Goal: Task Accomplishment & Management: Use online tool/utility

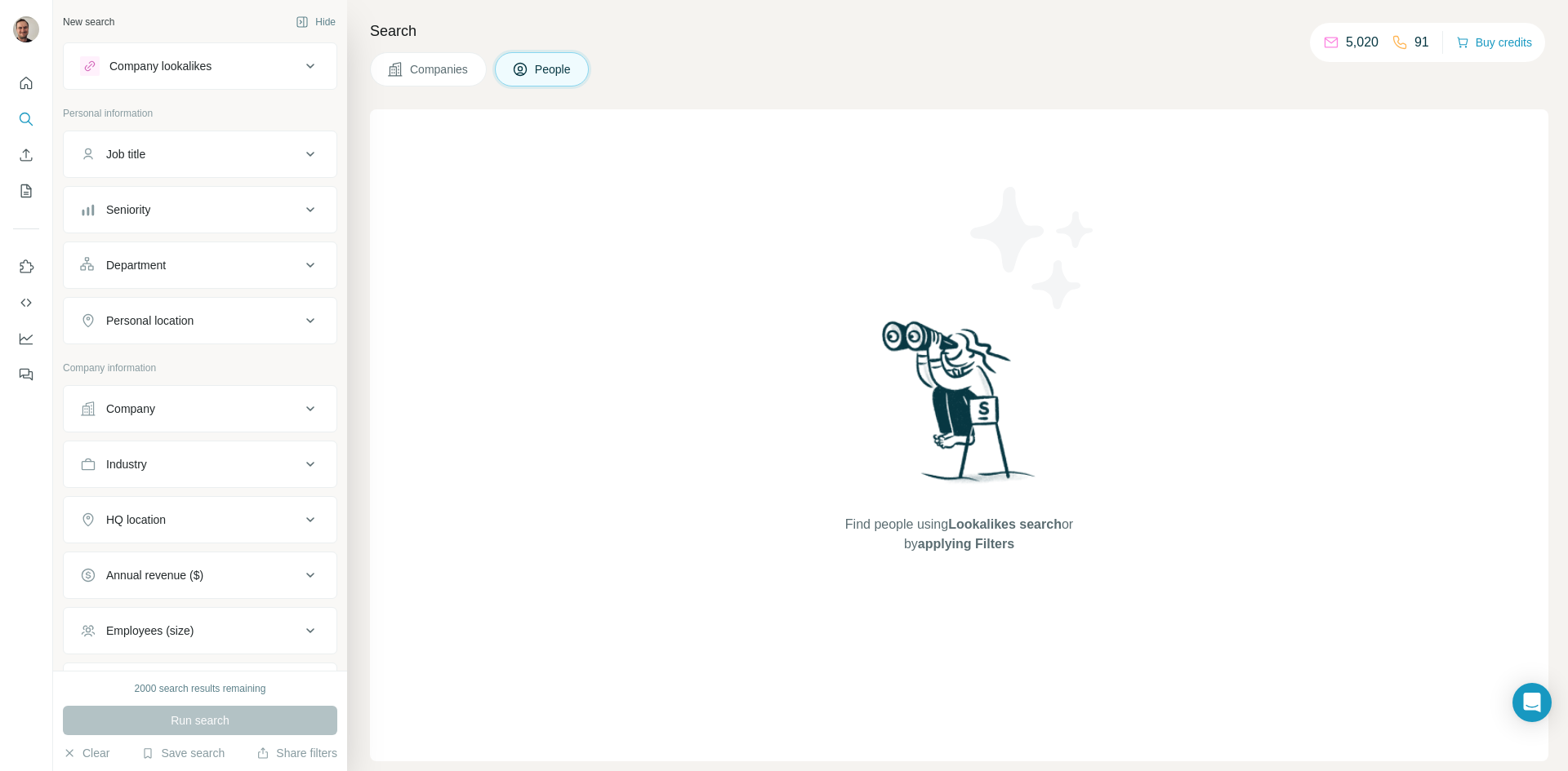
click at [191, 426] on button "Company" at bounding box center [199, 408] width 273 height 39
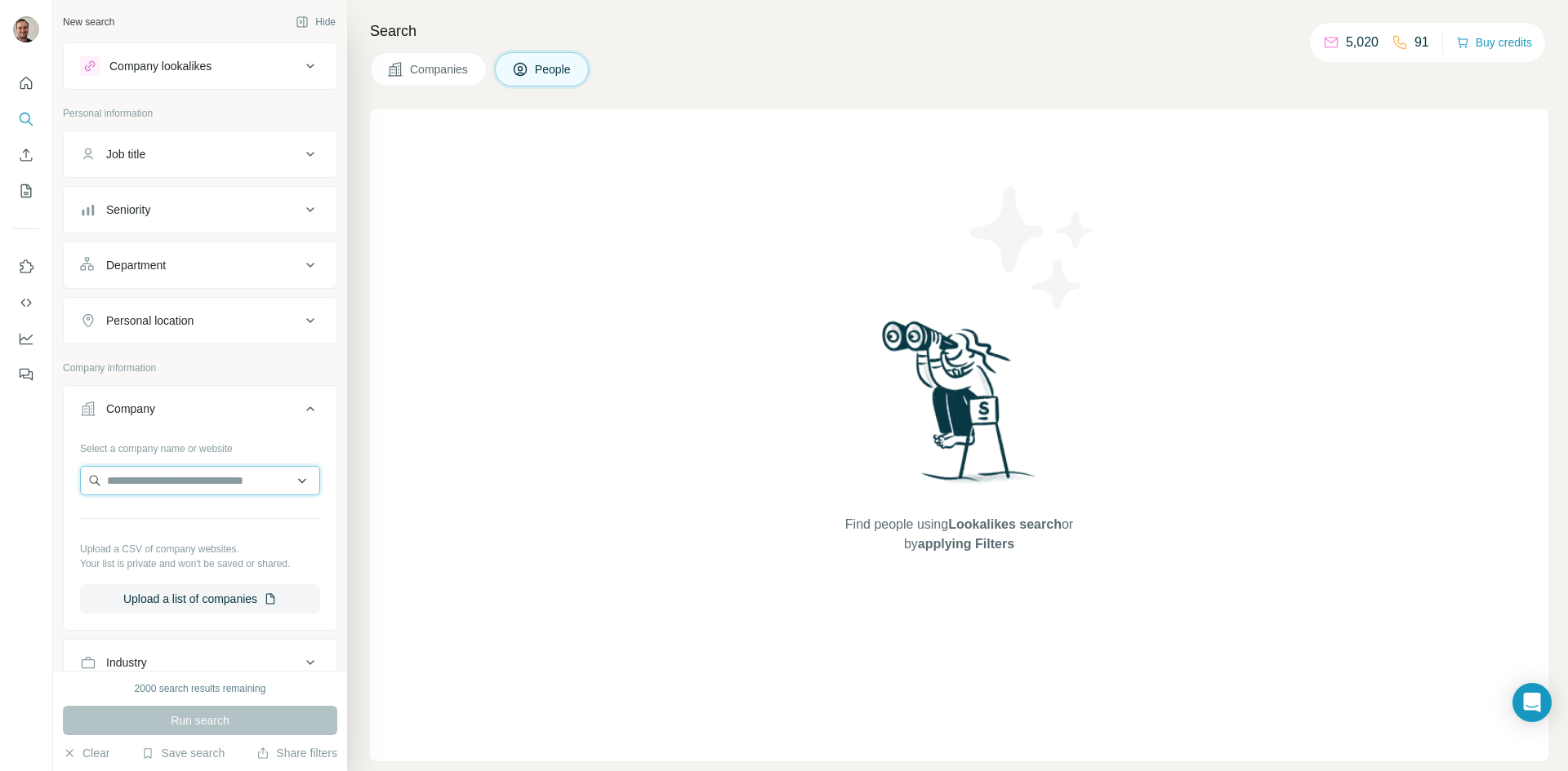
click at [182, 477] on input "text" at bounding box center [200, 481] width 240 height 30
type input "**********"
click at [185, 477] on p "[PERSON_NAME]" at bounding box center [173, 517] width 94 height 17
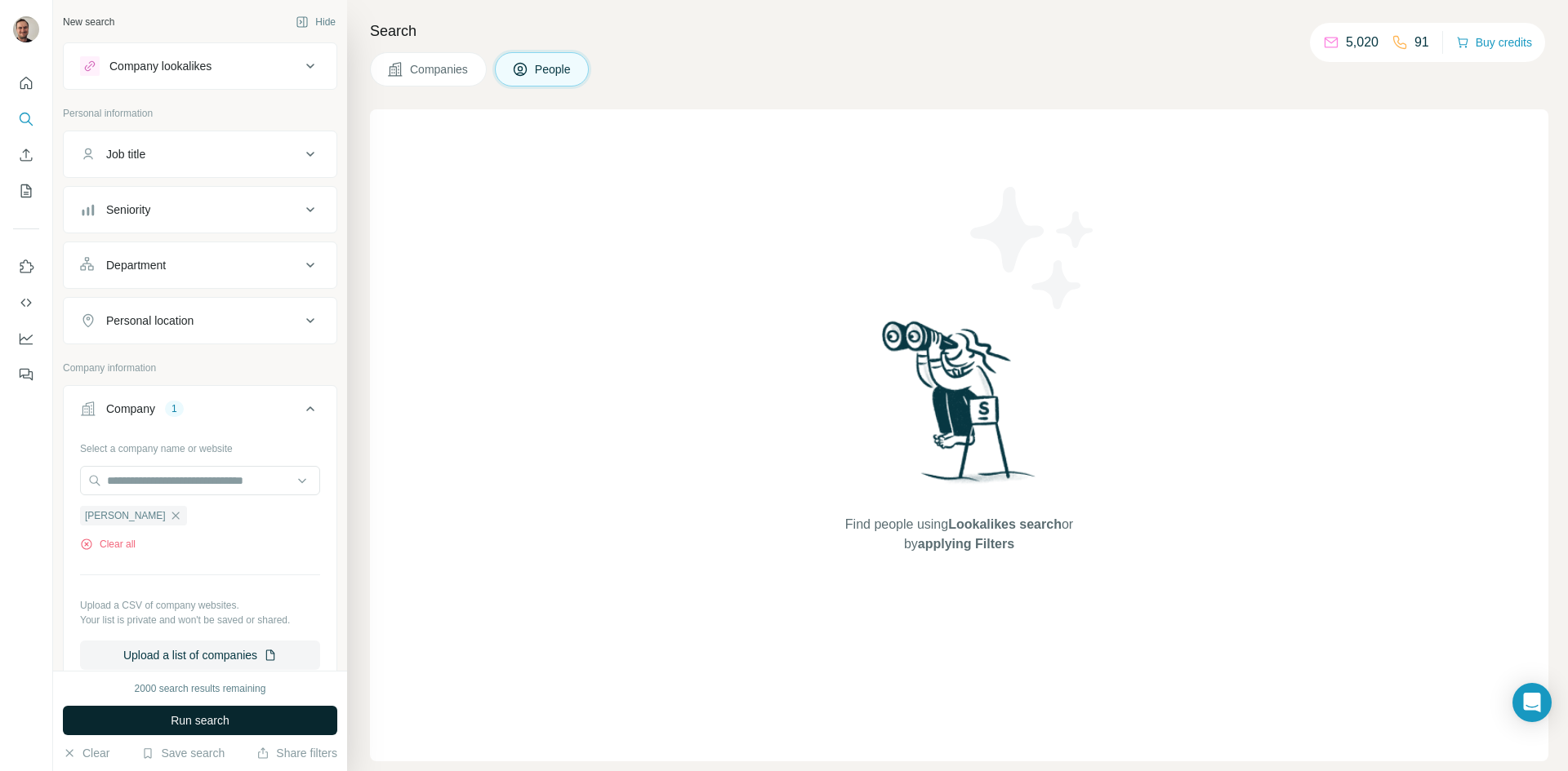
click at [158, 477] on button "Run search" at bounding box center [199, 721] width 274 height 30
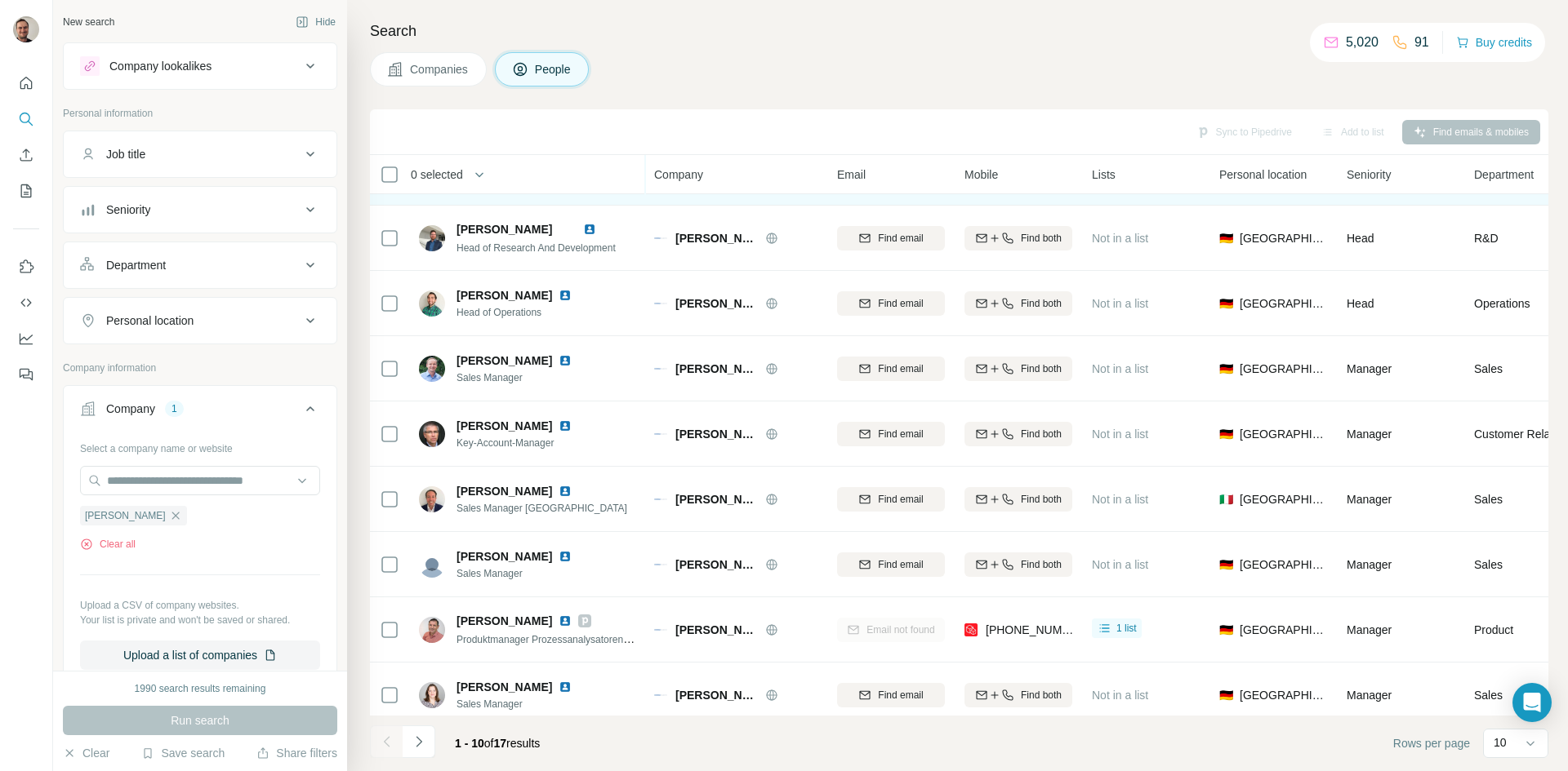
scroll to position [140, 0]
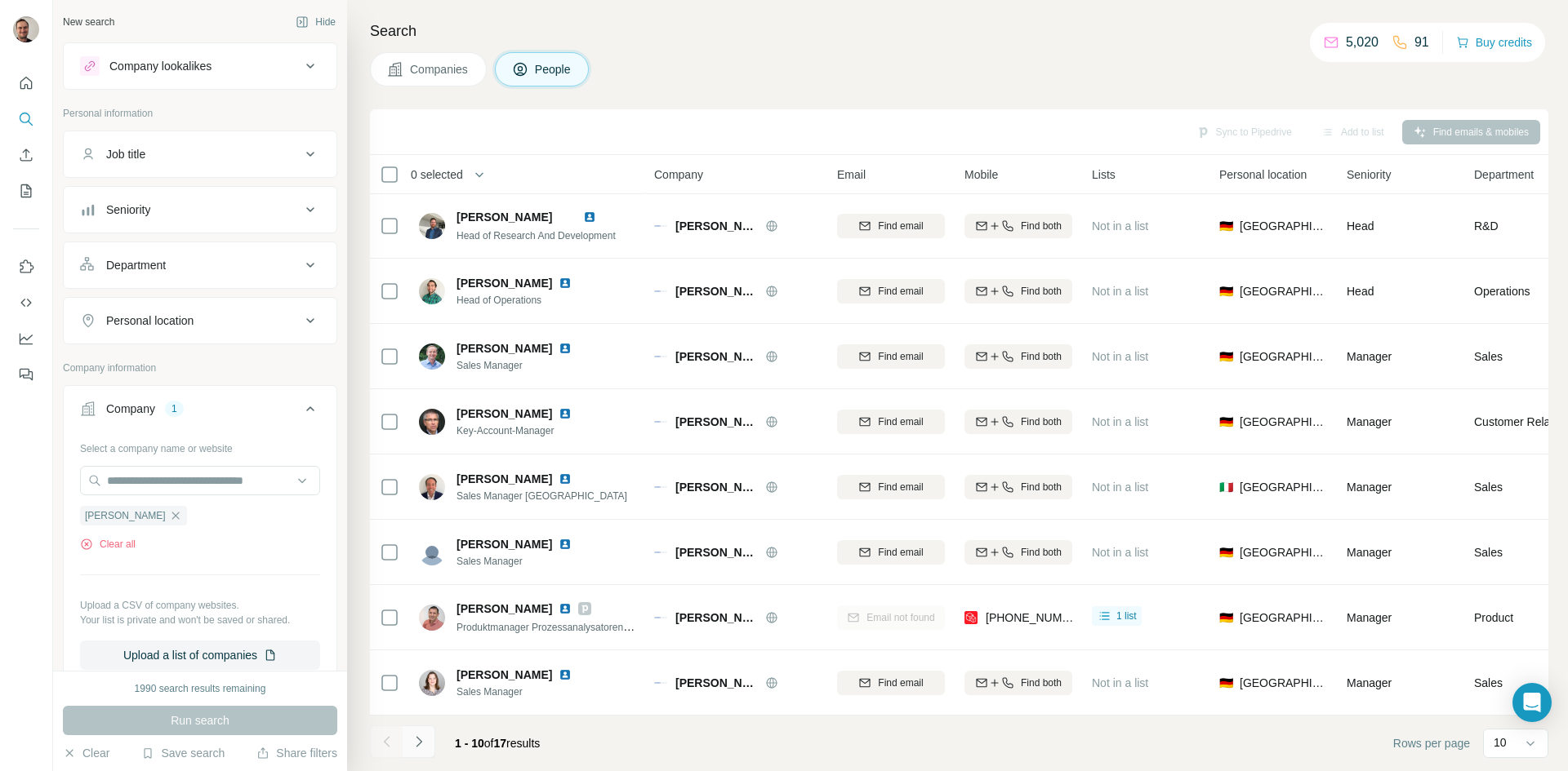
click at [421, 477] on icon "Navigate to next page" at bounding box center [419, 741] width 17 height 17
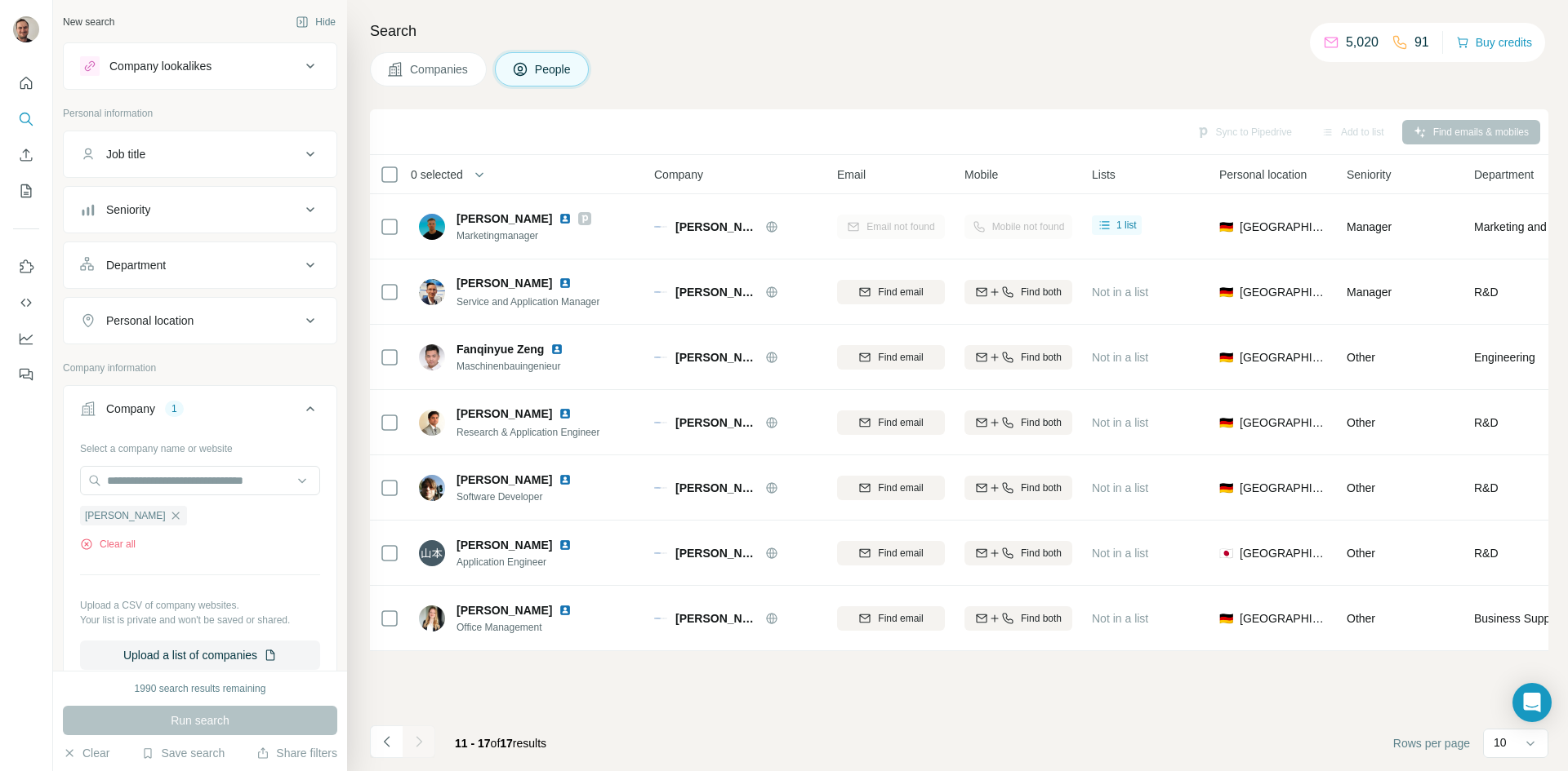
scroll to position [0, 0]
click at [382, 477] on icon "Navigate to previous page" at bounding box center [387, 741] width 17 height 17
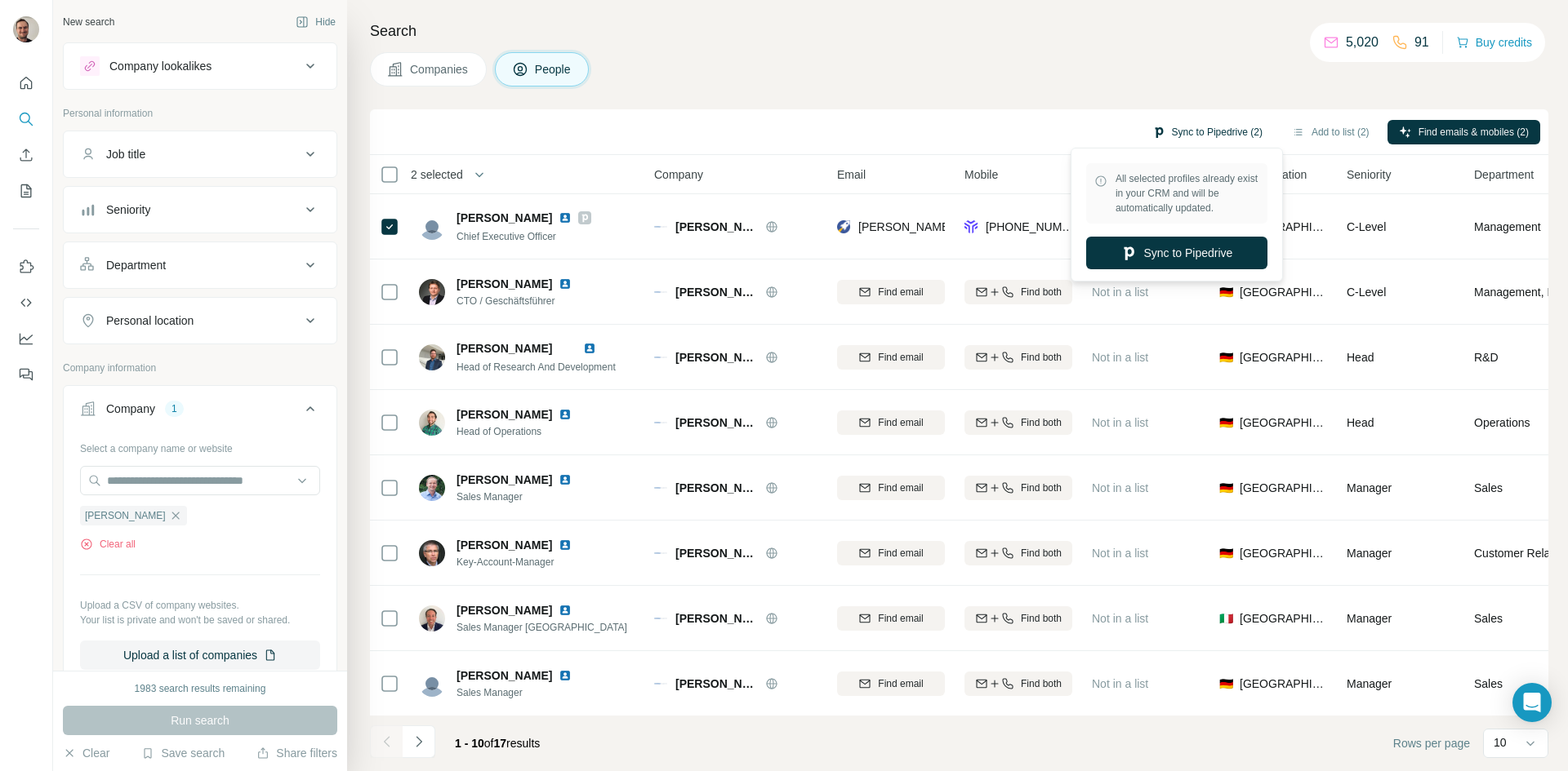
click at [1045, 128] on button "Sync to Pipedrive (2)" at bounding box center [1207, 132] width 133 height 24
click at [1045, 253] on button "Sync to Pipedrive" at bounding box center [1176, 253] width 181 height 33
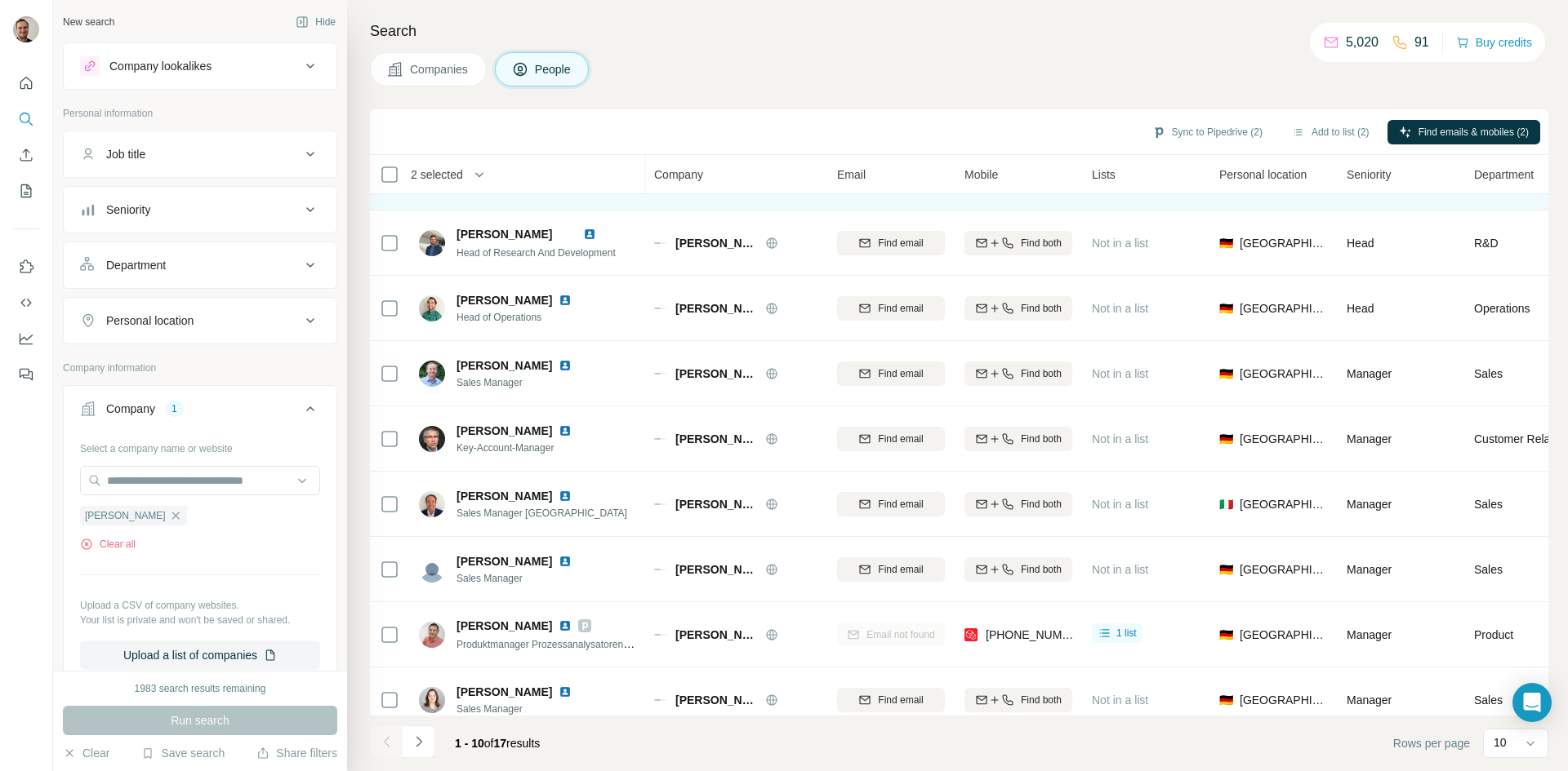
scroll to position [140, 0]
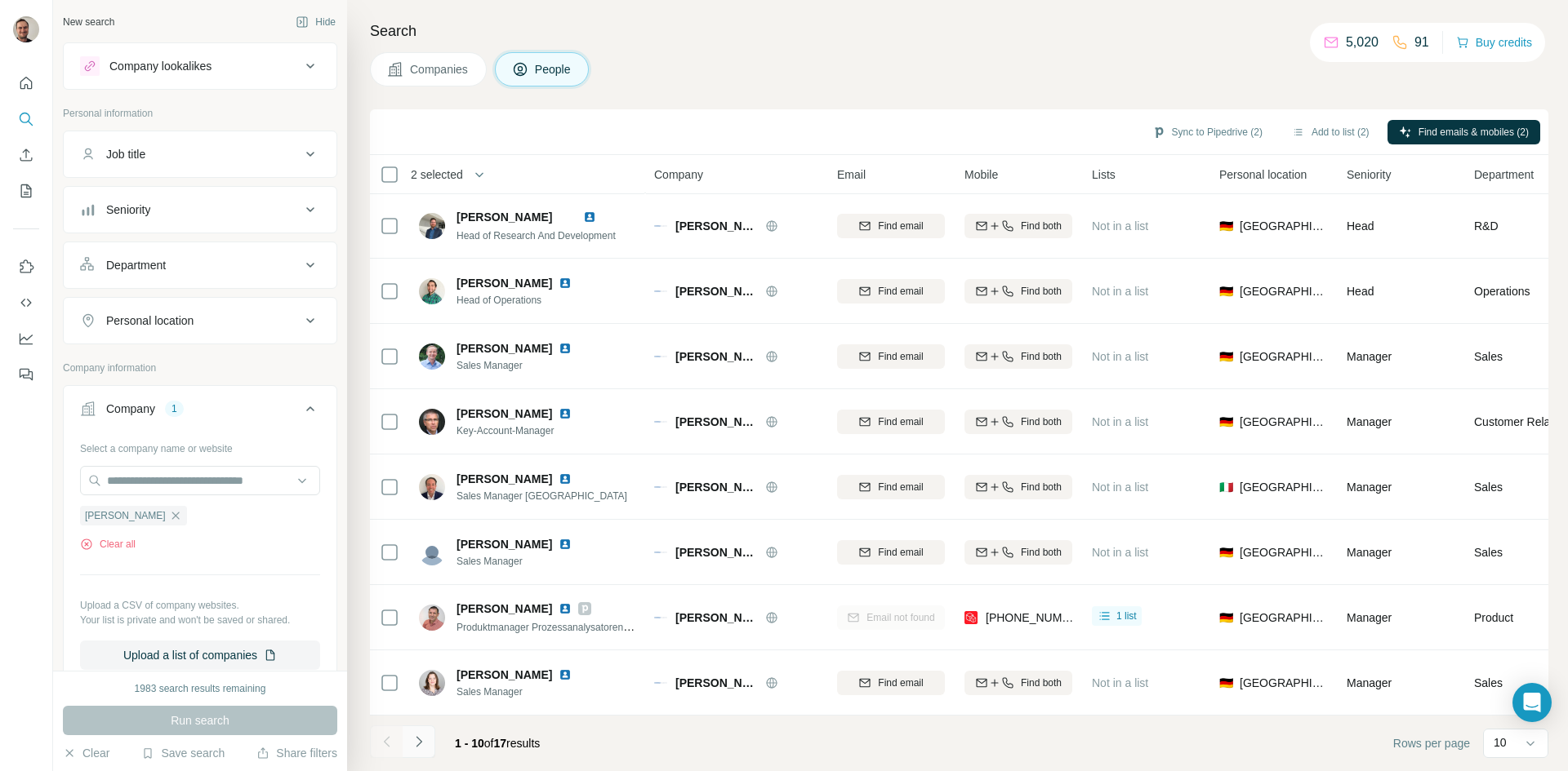
click at [422, 477] on icon "Navigate to next page" at bounding box center [419, 741] width 17 height 17
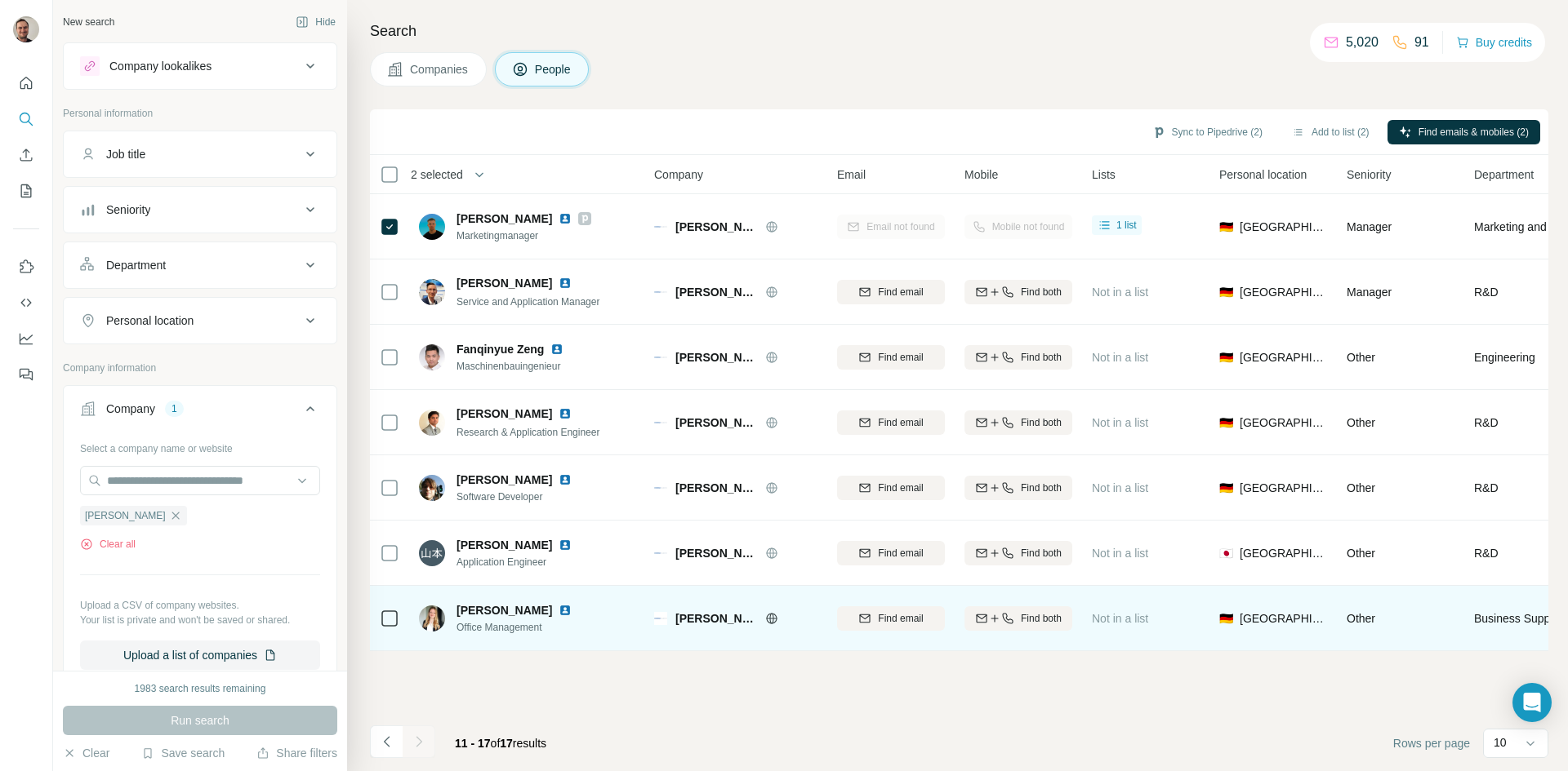
scroll to position [0, 0]
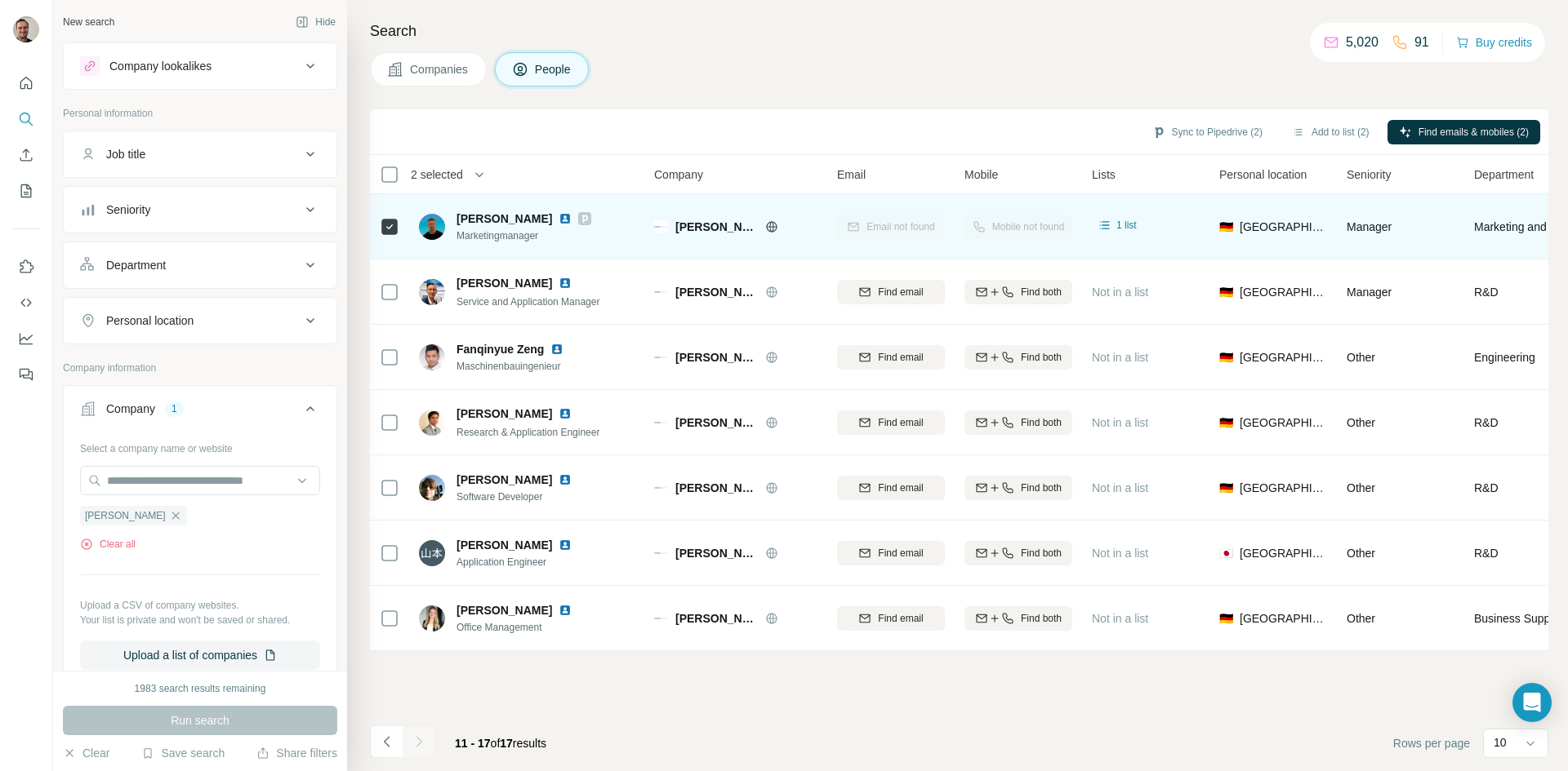
click at [501, 225] on span "[PERSON_NAME]" at bounding box center [504, 218] width 96 height 17
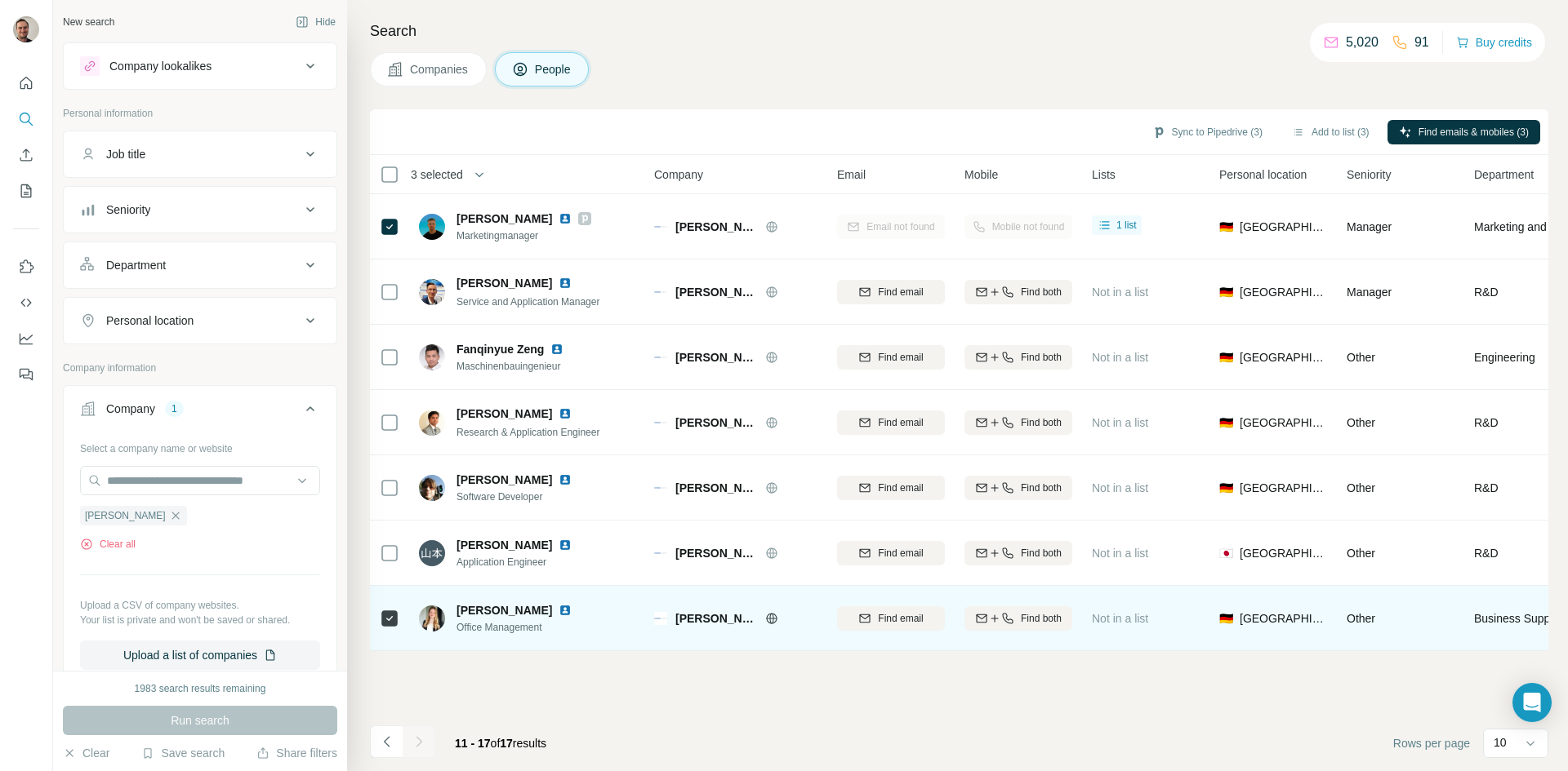
click at [1020, 477] on div "Find both" at bounding box center [1019, 619] width 108 height 15
click at [387, 477] on icon "Navigate to previous page" at bounding box center [387, 741] width 17 height 17
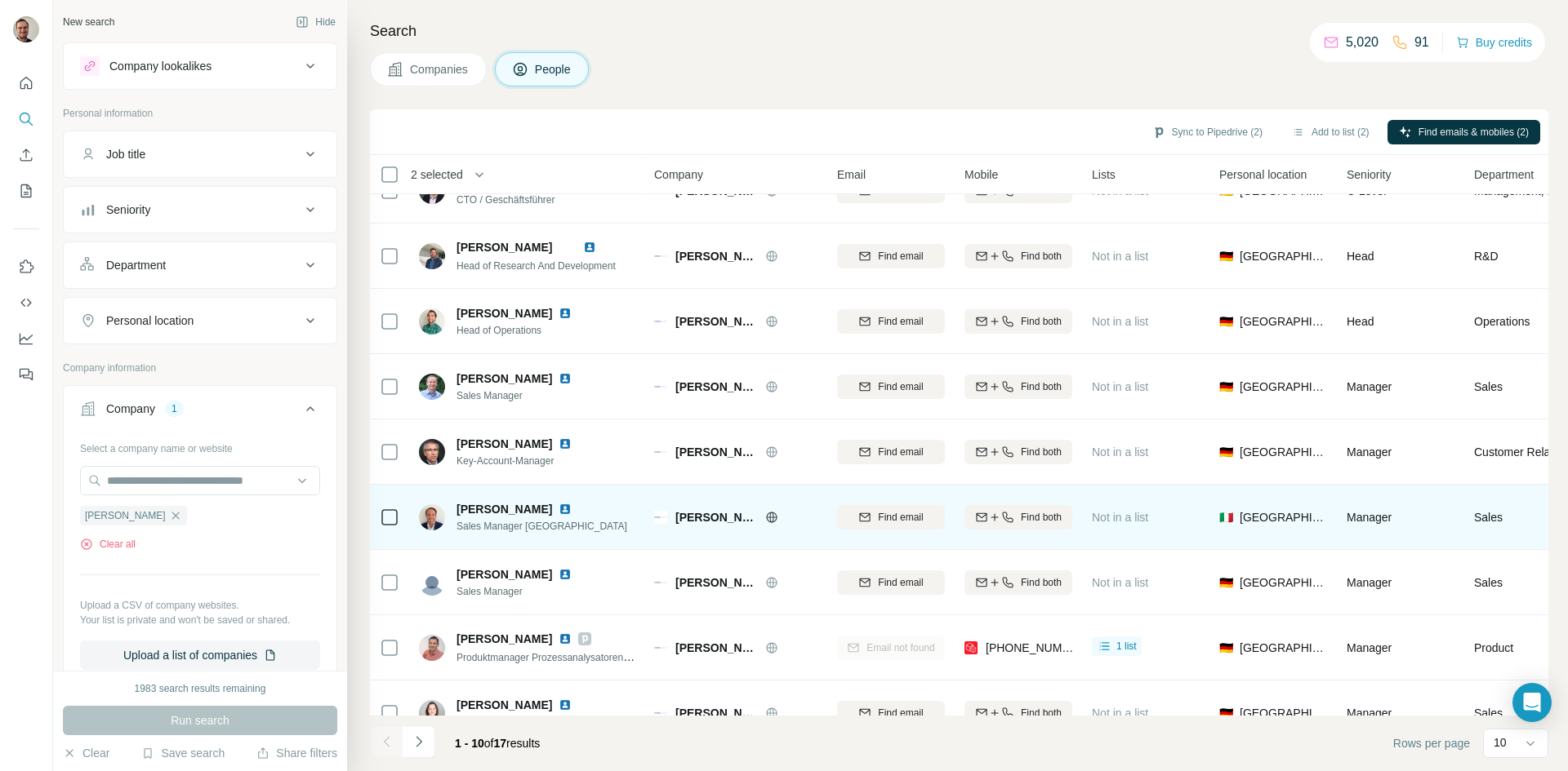
scroll to position [140, 0]
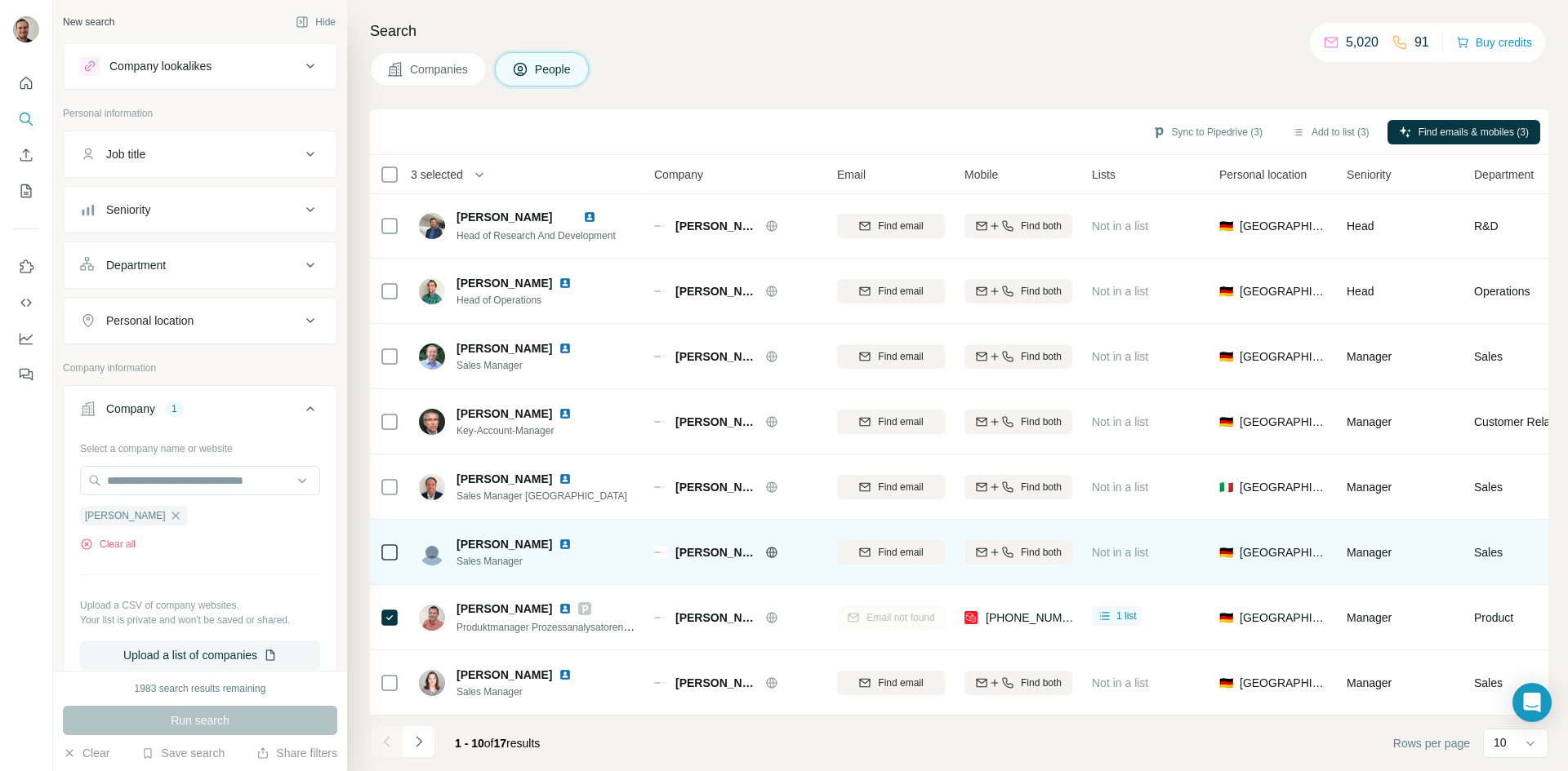
click at [559, 477] on img at bounding box center [565, 544] width 13 height 13
drag, startPoint x: 508, startPoint y: 532, endPoint x: 473, endPoint y: 534, distance: 35.1
click at [473, 477] on span "[PERSON_NAME]" at bounding box center [504, 544] width 96 height 17
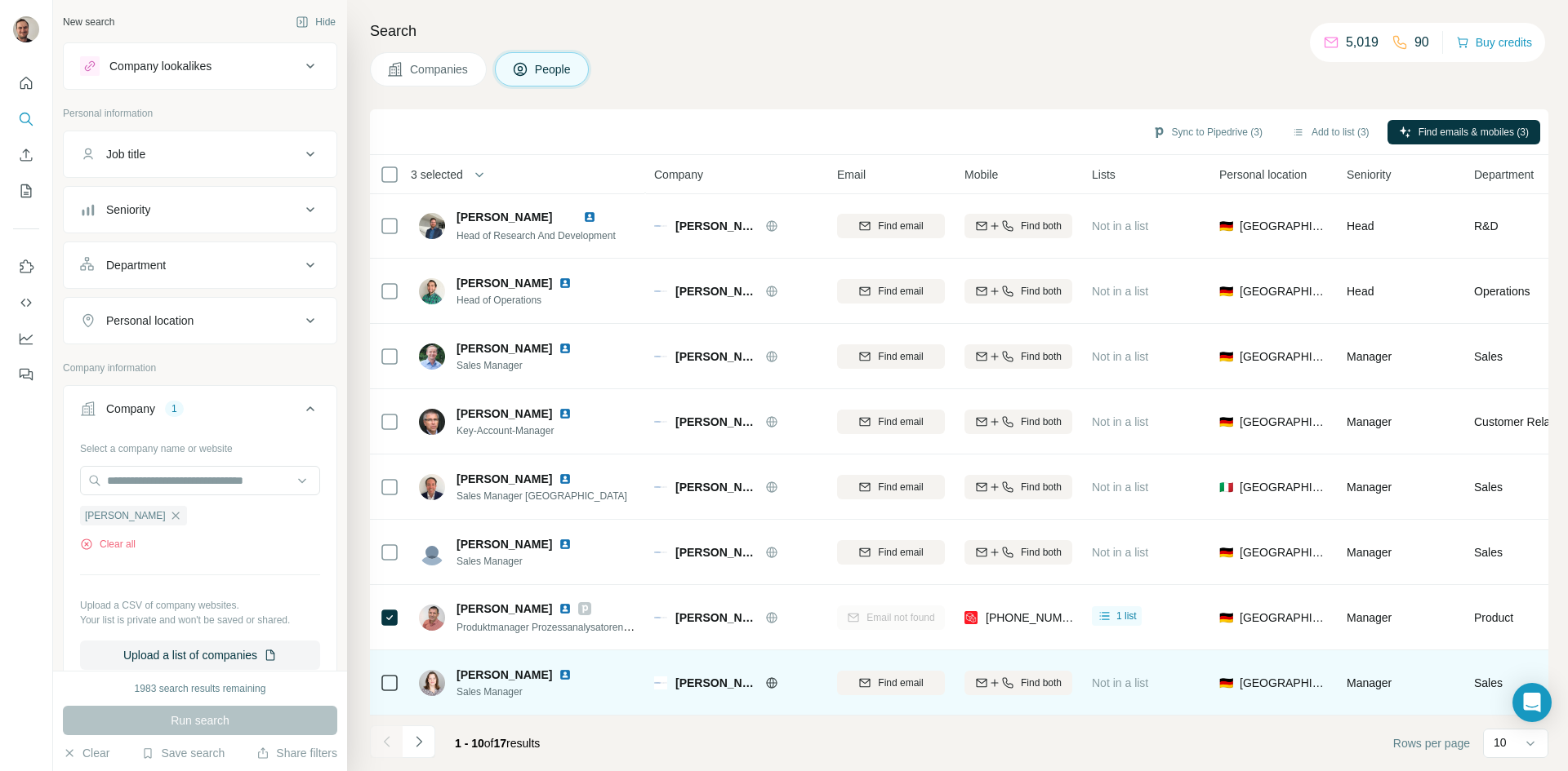
click at [559, 477] on img at bounding box center [565, 674] width 13 height 13
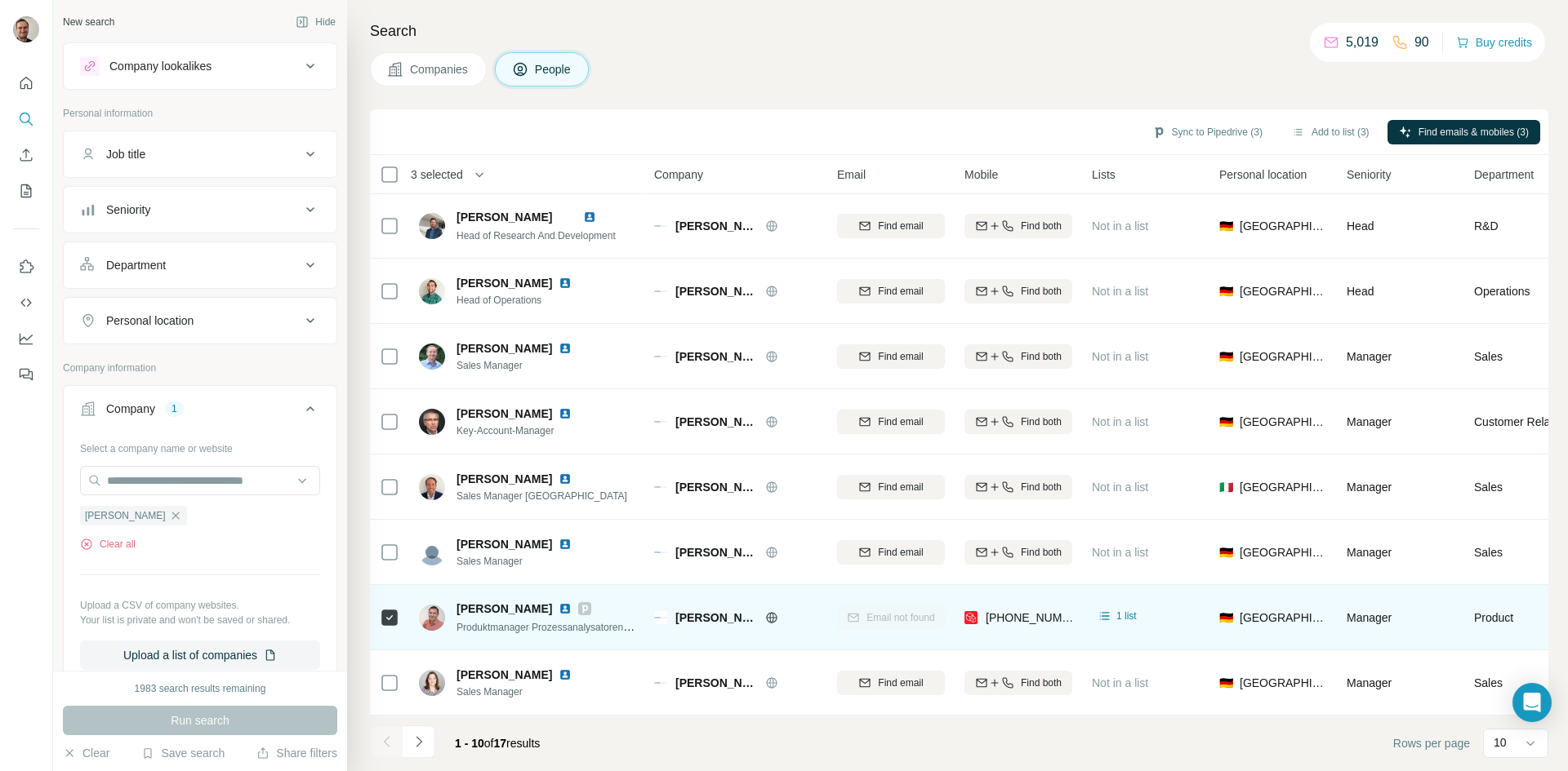
click at [569, 477] on img at bounding box center [565, 608] width 13 height 13
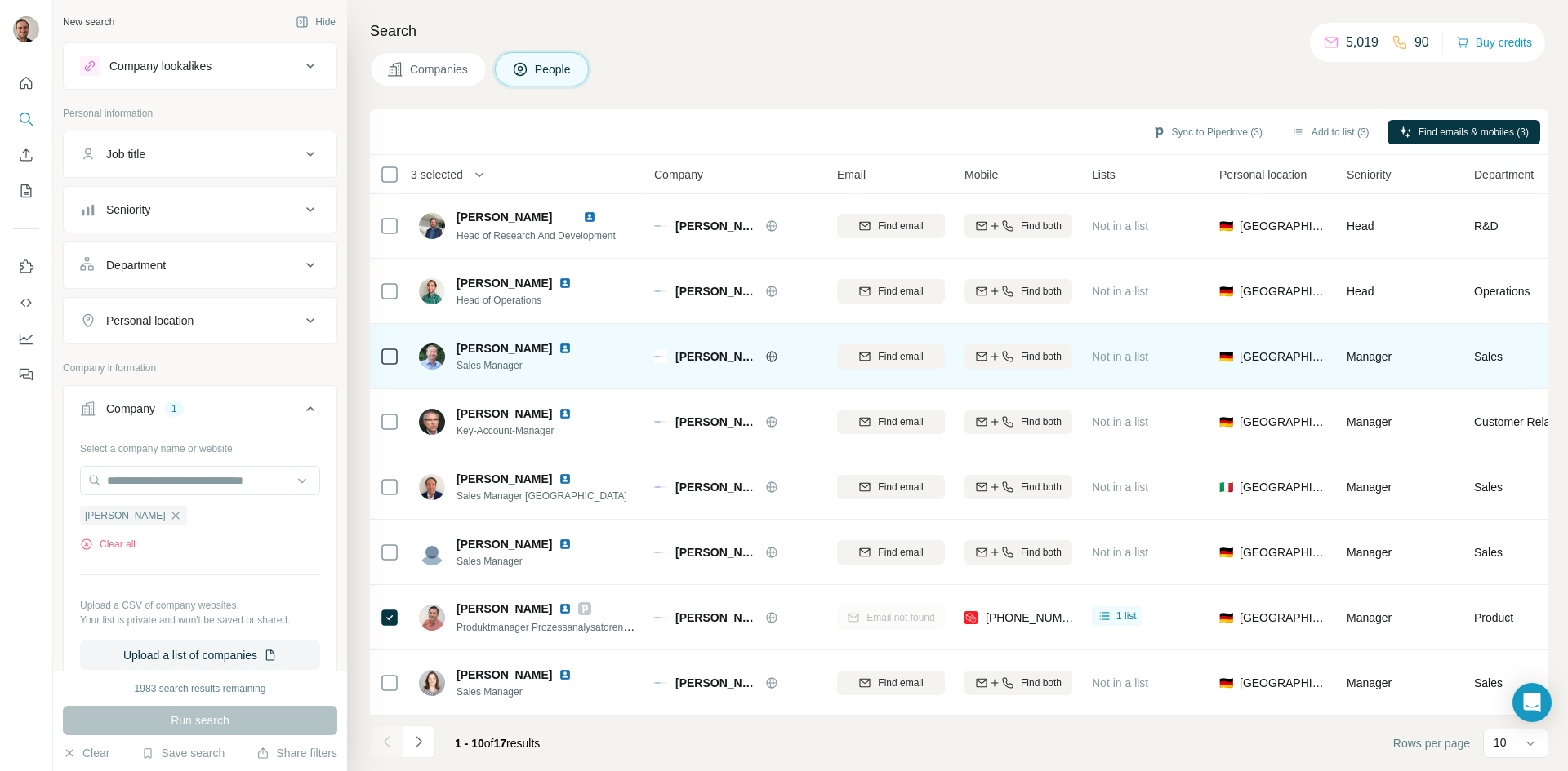
click at [563, 342] on img at bounding box center [565, 348] width 13 height 13
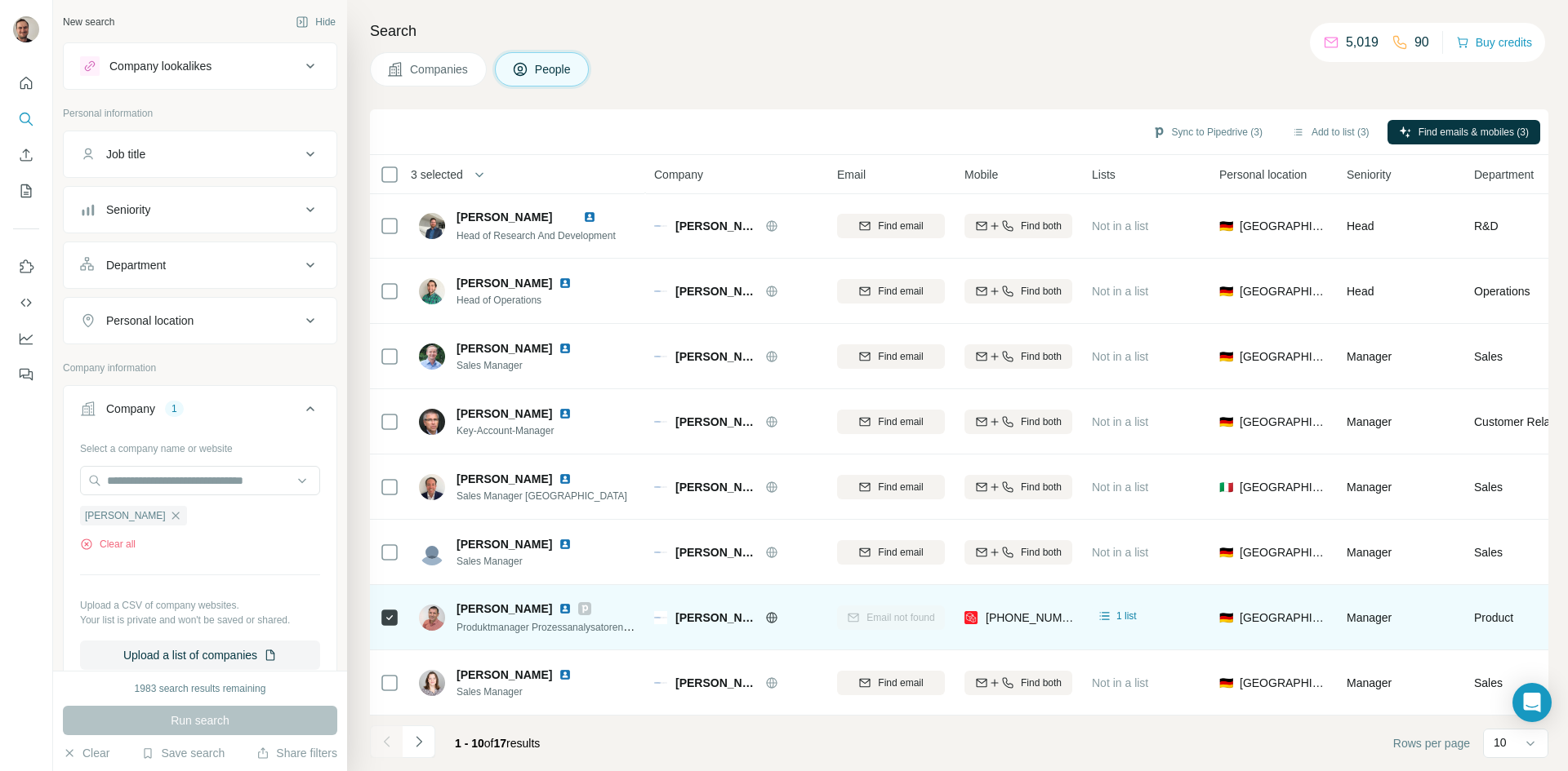
drag, startPoint x: 456, startPoint y: 599, endPoint x: 555, endPoint y: 599, distance: 99.0
click at [552, 477] on span "[PERSON_NAME]" at bounding box center [504, 608] width 96 height 17
copy span "[PERSON_NAME]"
